Goal: Check status: Check status

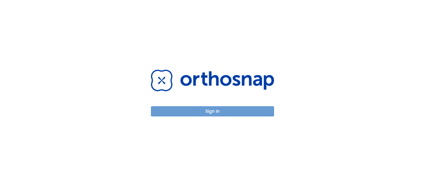
click at [217, 111] on button "Sign in" at bounding box center [212, 111] width 123 height 10
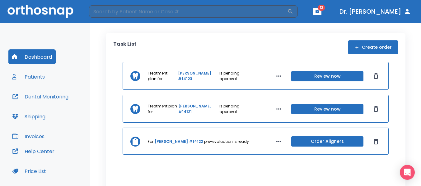
click at [398, 10] on button "Dr. [PERSON_NAME]" at bounding box center [375, 11] width 77 height 11
click at [408, 13] on icon "button" at bounding box center [407, 11] width 5 height 5
click at [387, 15] on button "Dr. [PERSON_NAME]" at bounding box center [375, 11] width 77 height 11
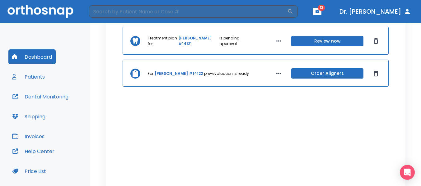
scroll to position [80, 0]
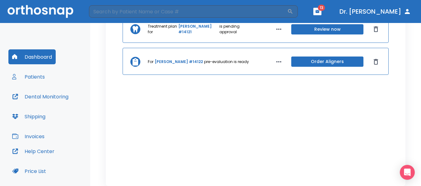
click at [36, 170] on button "Price List" at bounding box center [28, 171] width 41 height 15
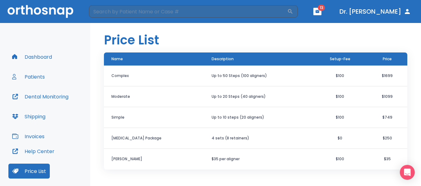
click at [393, 13] on button "Dr. [PERSON_NAME]" at bounding box center [375, 11] width 77 height 11
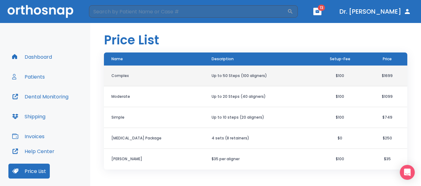
click at [263, 76] on td "Up to 50 Steps (100 aligners)" at bounding box center [258, 76] width 109 height 21
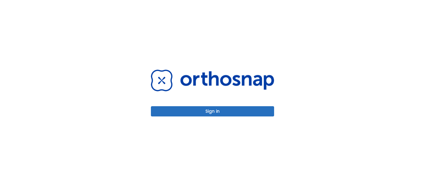
click at [222, 112] on button "Sign in" at bounding box center [212, 111] width 123 height 10
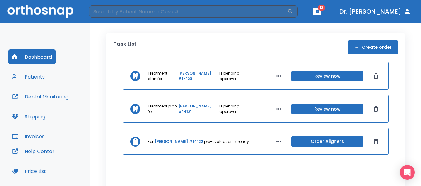
click at [329, 109] on button "Review now" at bounding box center [327, 109] width 72 height 10
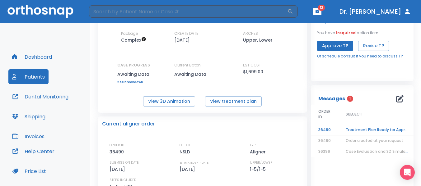
scroll to position [30, 0]
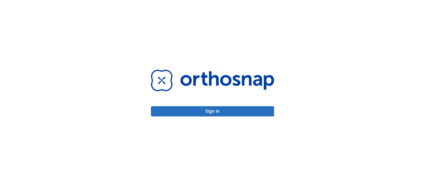
click at [214, 113] on button "Sign in" at bounding box center [212, 111] width 123 height 10
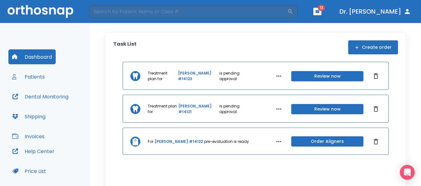
click at [319, 75] on button "Review now" at bounding box center [327, 76] width 72 height 10
click at [179, 140] on link "[PERSON_NAME] #14122" at bounding box center [179, 142] width 48 height 6
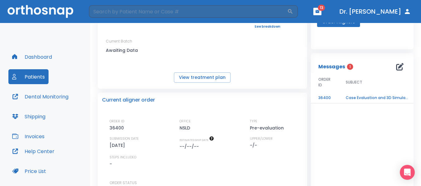
scroll to position [71, 0]
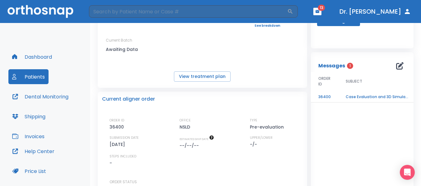
click at [362, 97] on td "Case Evaluation and 3D Simulation Ready" at bounding box center [377, 97] width 78 height 11
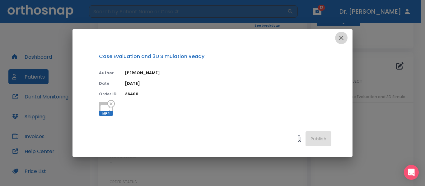
click at [341, 40] on icon "button" at bounding box center [341, 37] width 7 height 7
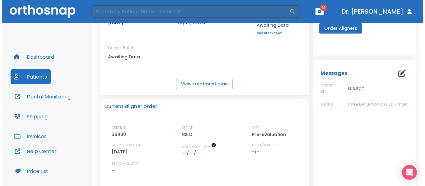
scroll to position [44, 0]
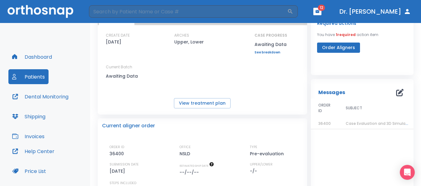
click at [371, 125] on span "Case Evaluation and 3D Simulation Ready" at bounding box center [386, 123] width 80 height 5
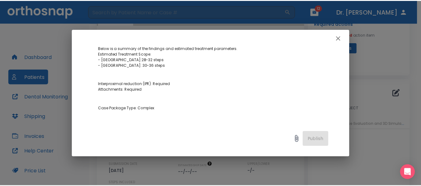
scroll to position [120, 0]
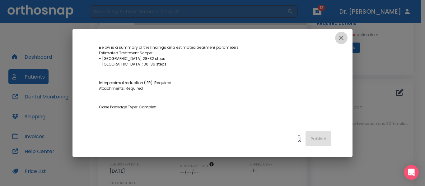
click at [342, 38] on icon "button" at bounding box center [341, 37] width 7 height 7
